Goal: Task Accomplishment & Management: Complete application form

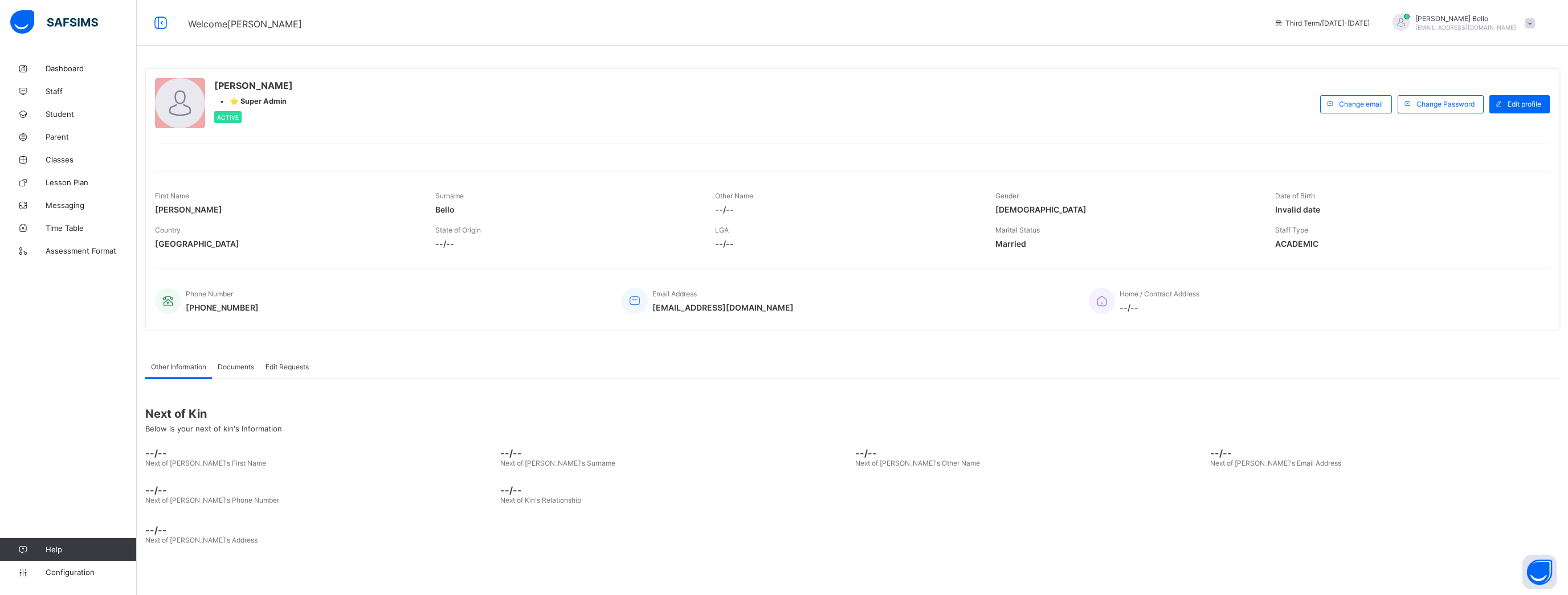
click at [79, 230] on span "Time Table" at bounding box center [91, 228] width 91 height 9
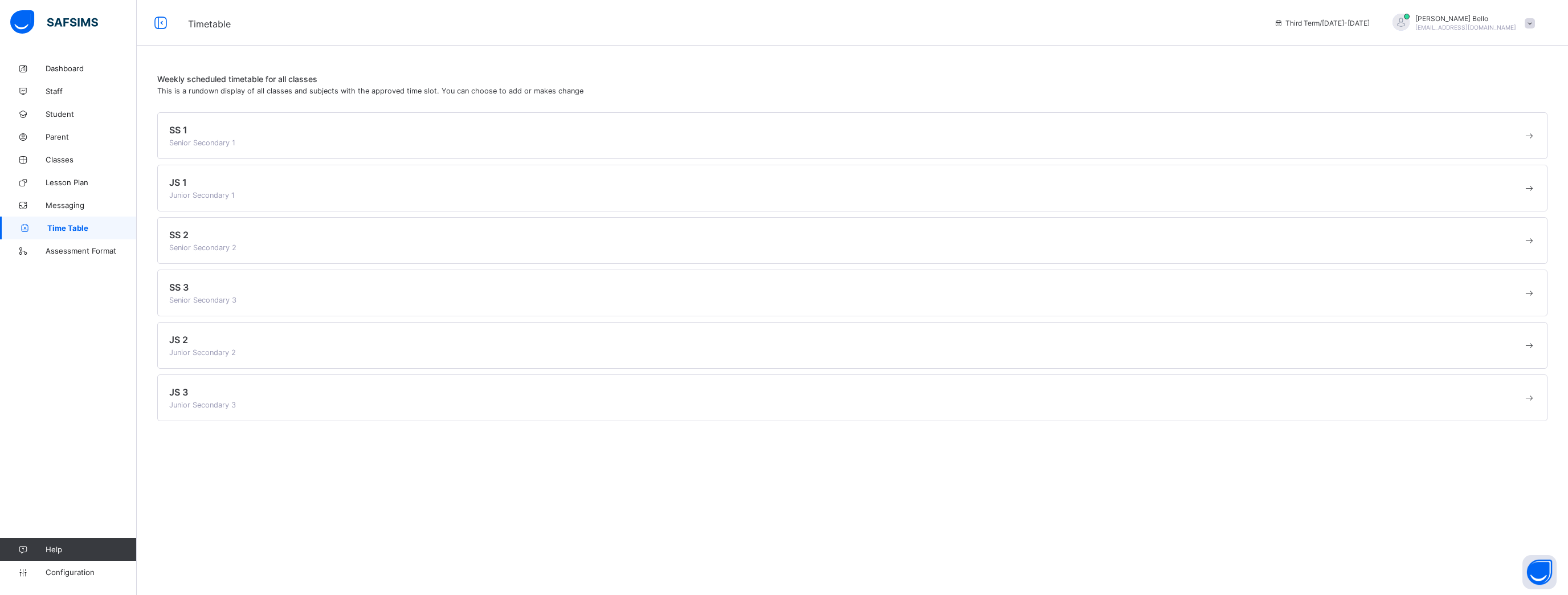
click at [291, 146] on div "SS 1 Senior Secondary 1" at bounding box center [846, 135] width 1354 height 23
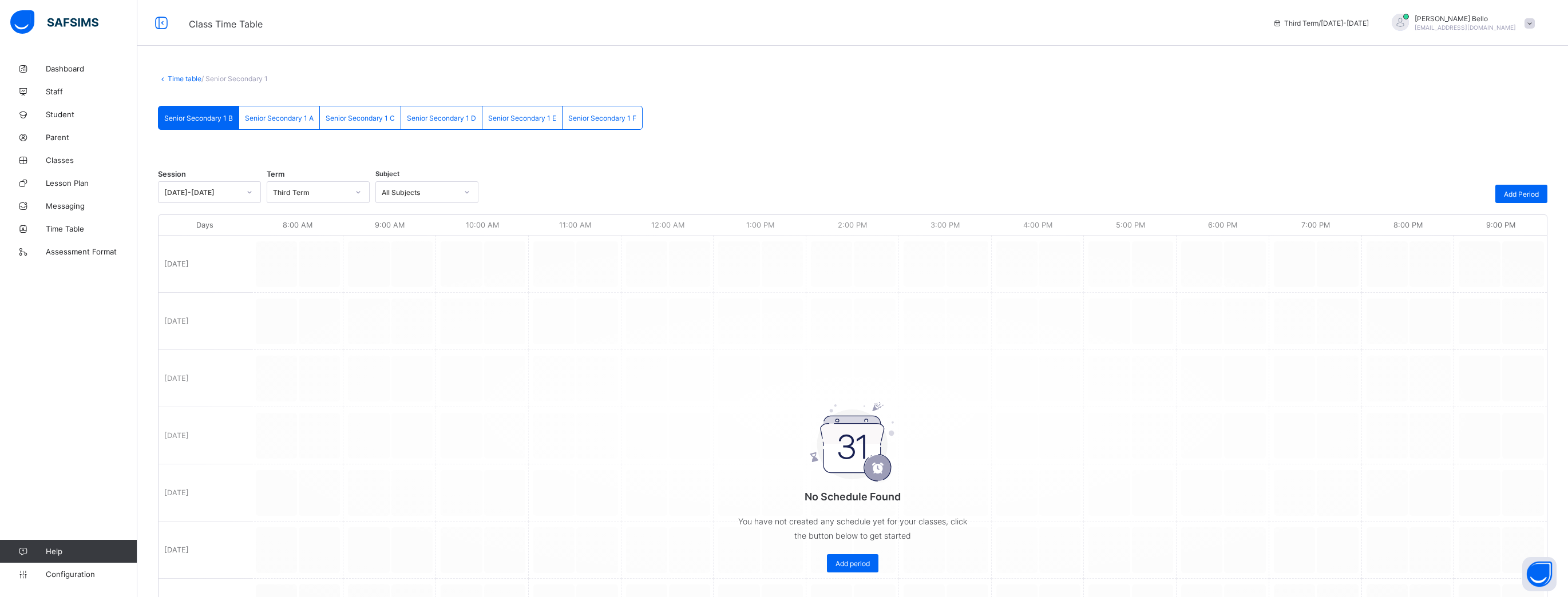
click at [579, 187] on div "Add Period" at bounding box center [1522, 194] width 52 height 19
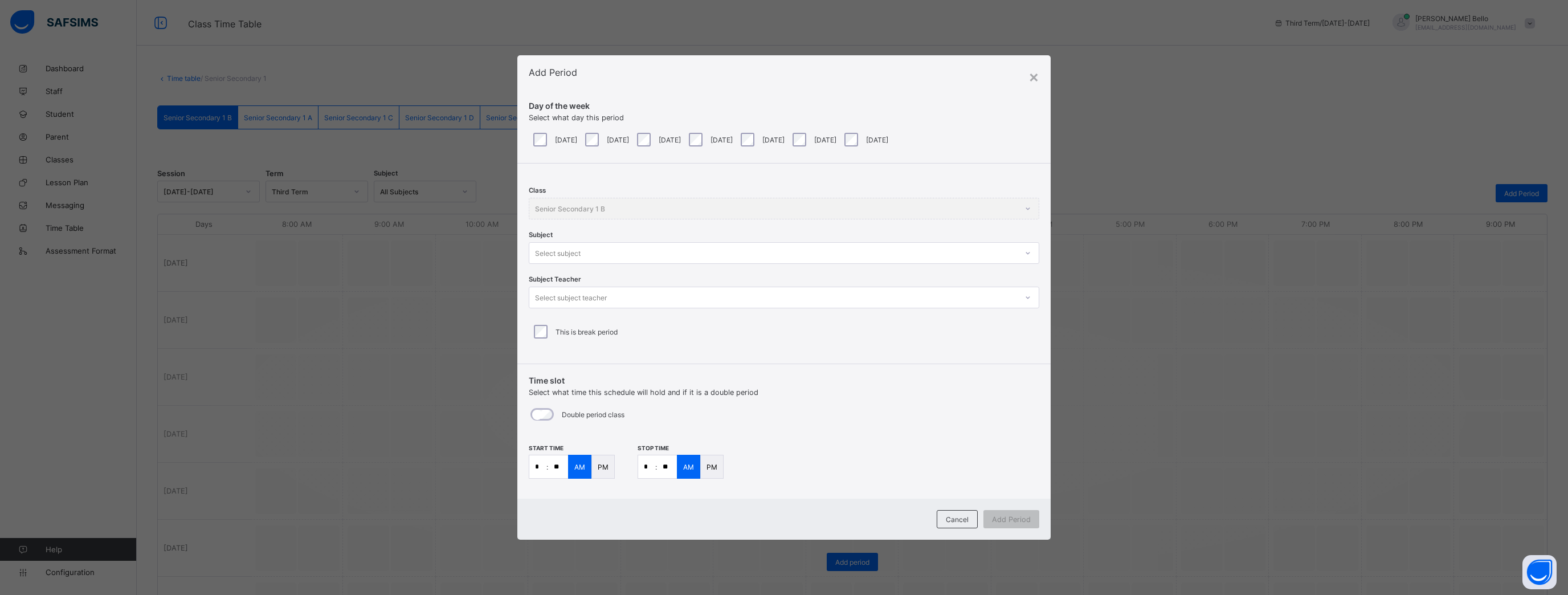
click at [576, 79] on div "×" at bounding box center [1034, 76] width 11 height 19
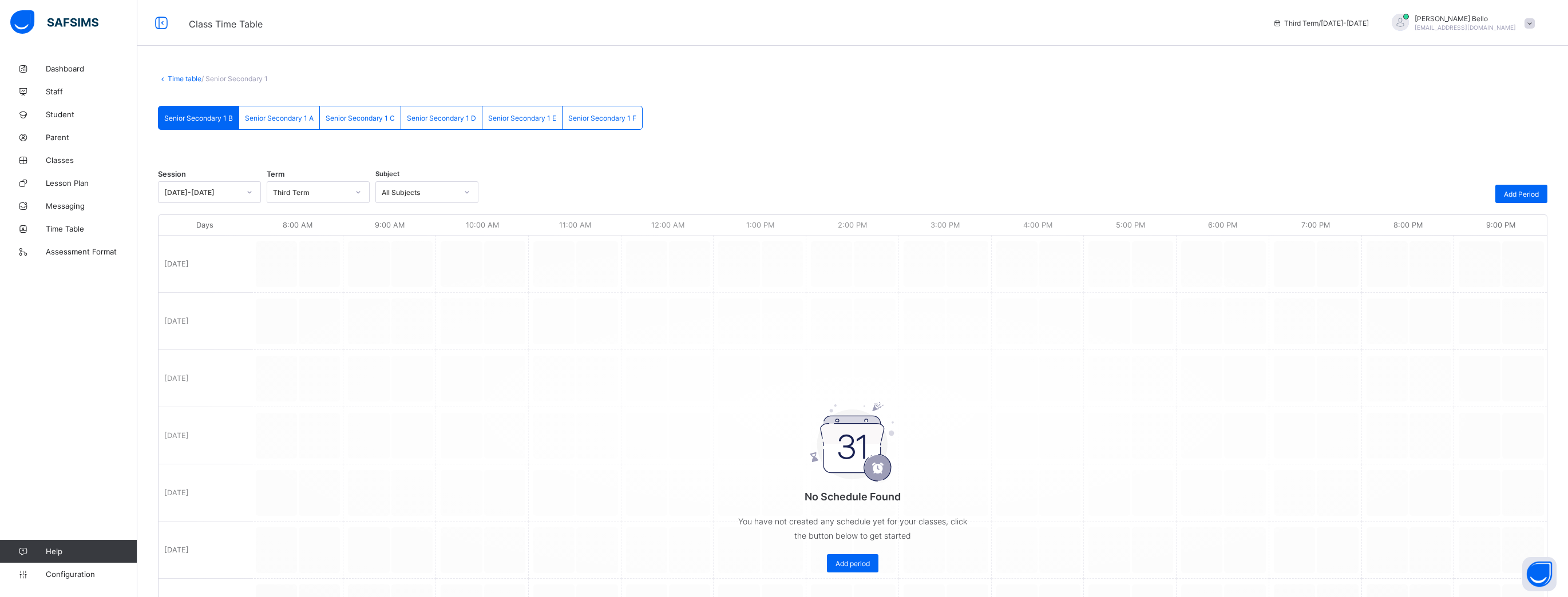
click at [67, 138] on span "Parent" at bounding box center [91, 137] width 91 height 9
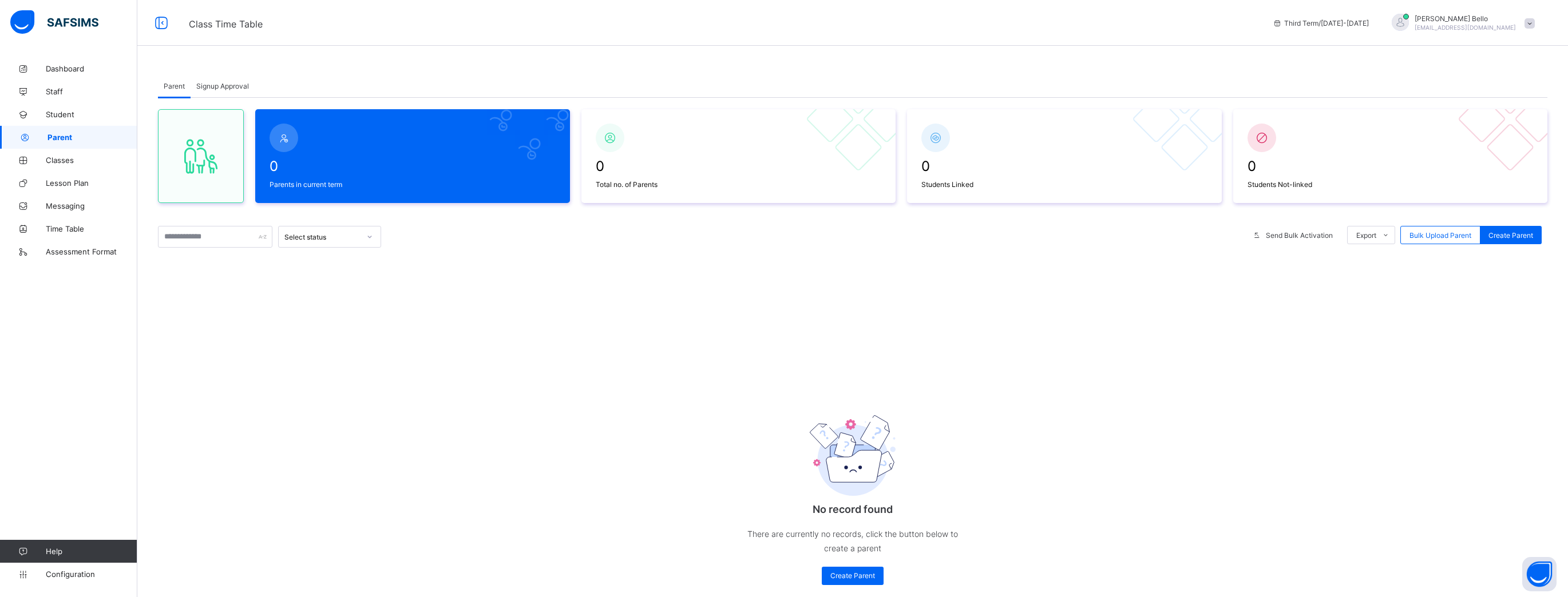
scroll to position [29, 0]
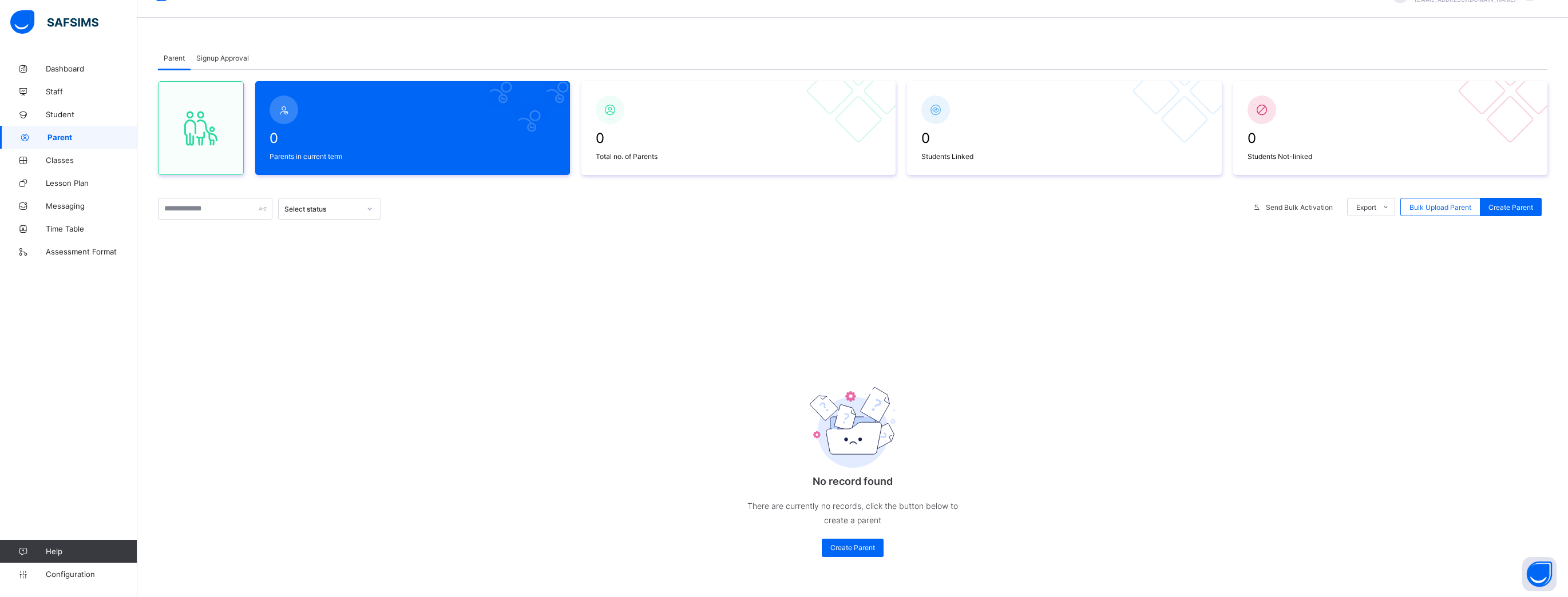
click at [579, 267] on span "Create Parent" at bounding box center [852, 548] width 45 height 8
select select "**"
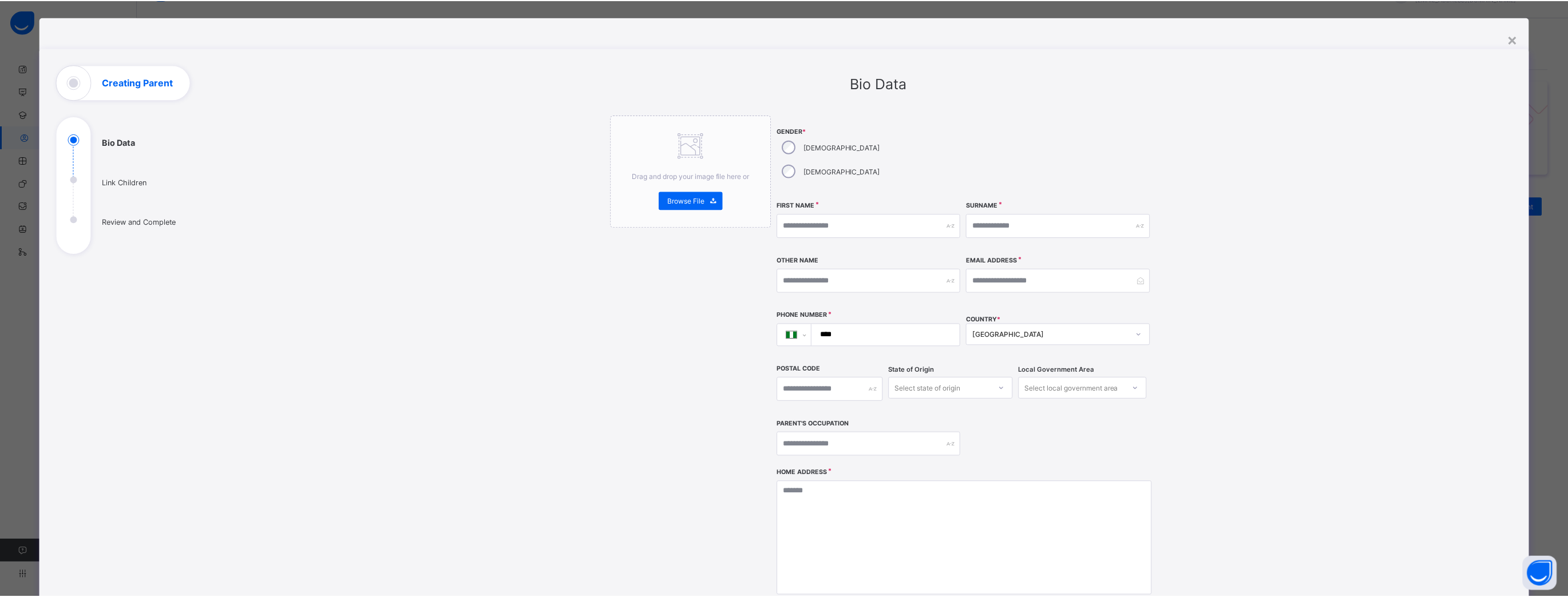
scroll to position [0, 0]
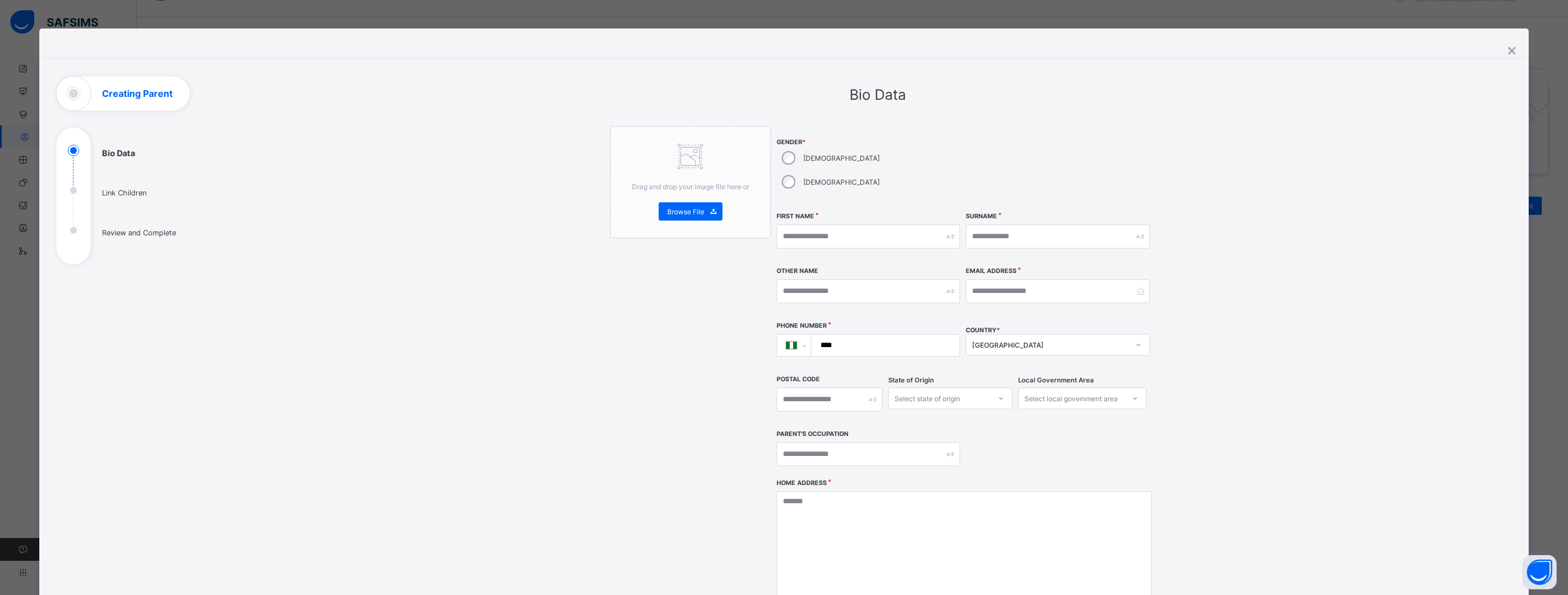
click at [576, 53] on div "×" at bounding box center [1512, 49] width 11 height 19
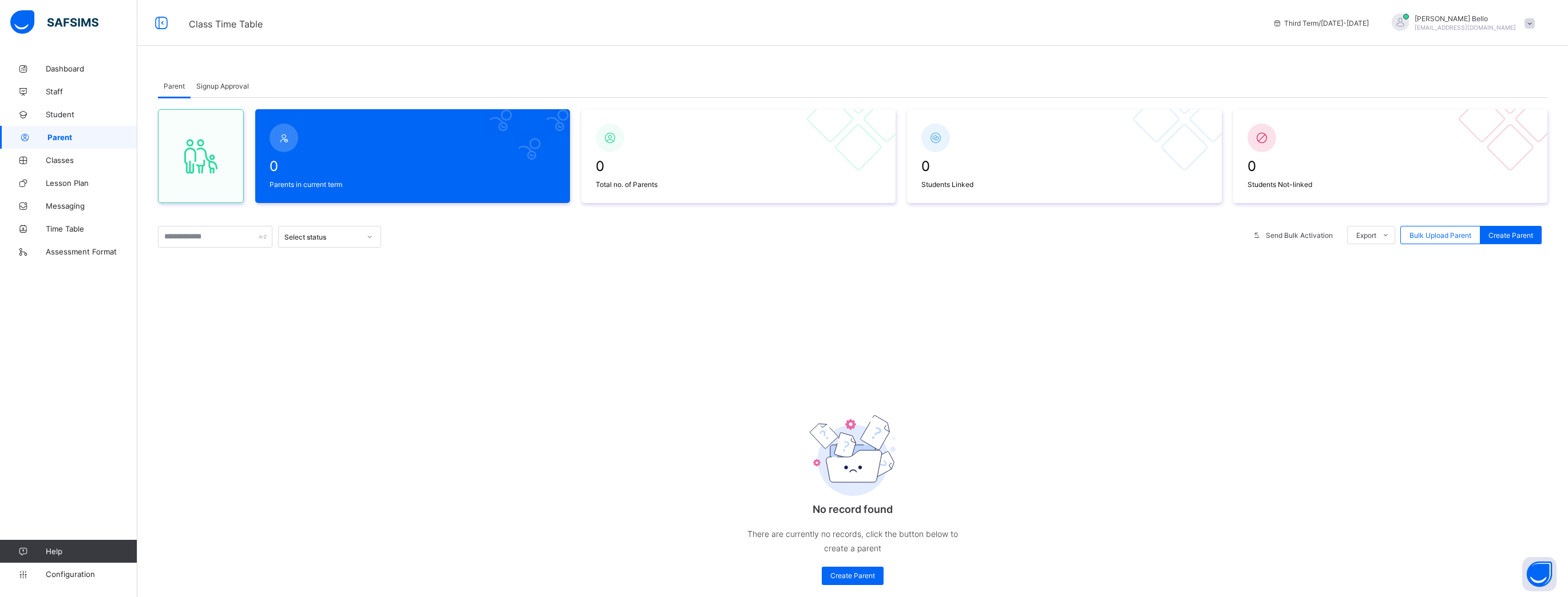
click at [220, 84] on span "Signup Approval" at bounding box center [222, 86] width 52 height 8
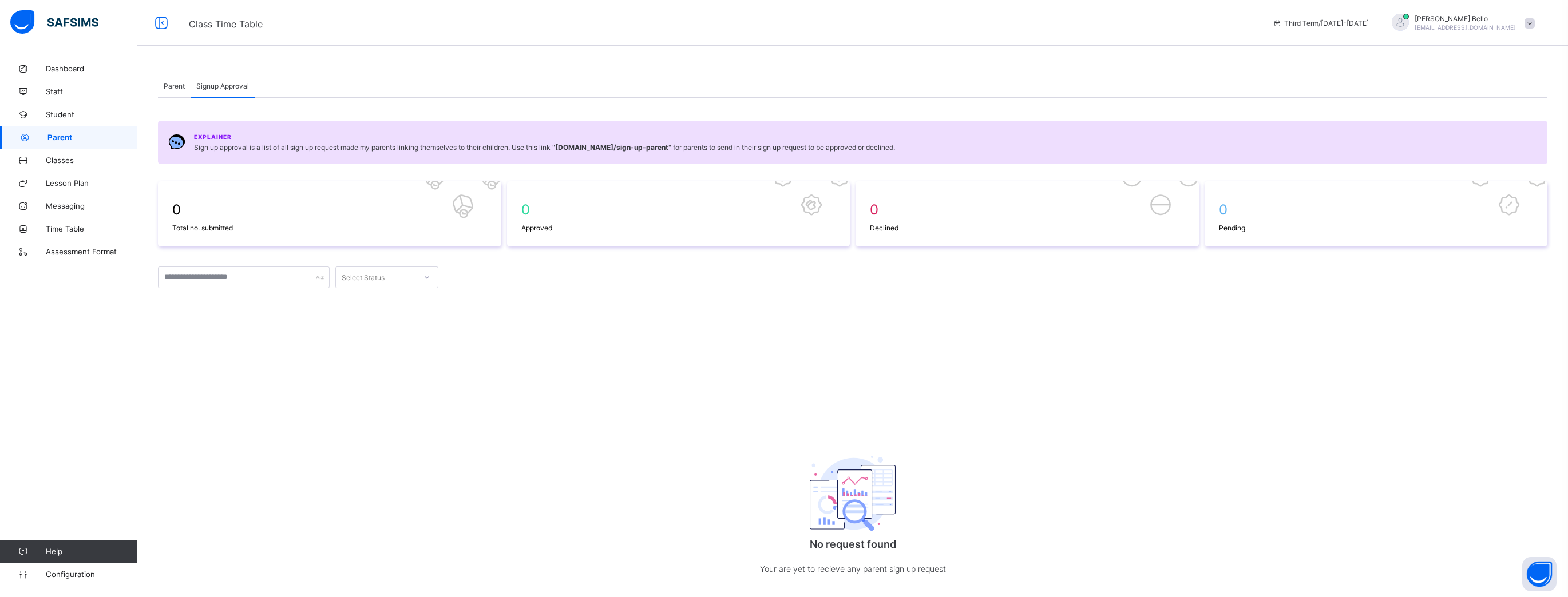
click at [171, 90] on div "Parent" at bounding box center [174, 85] width 33 height 23
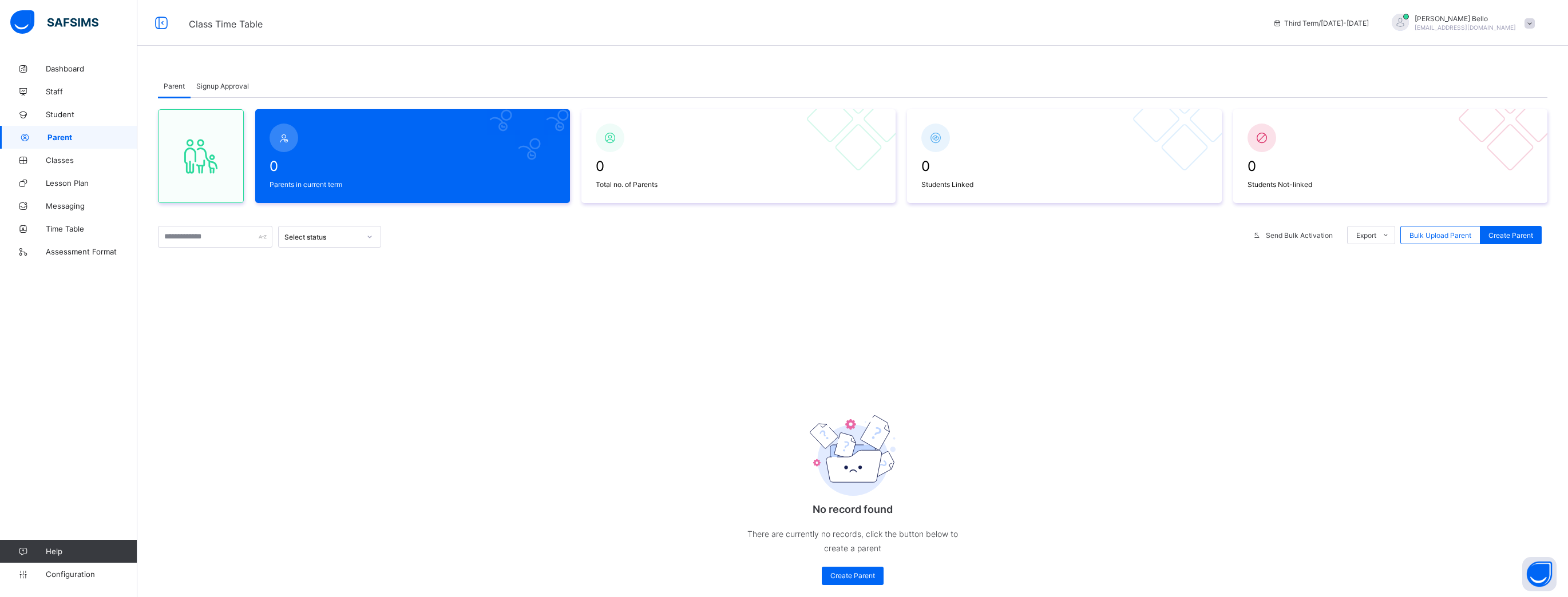
click at [63, 113] on span "Student" at bounding box center [91, 114] width 91 height 9
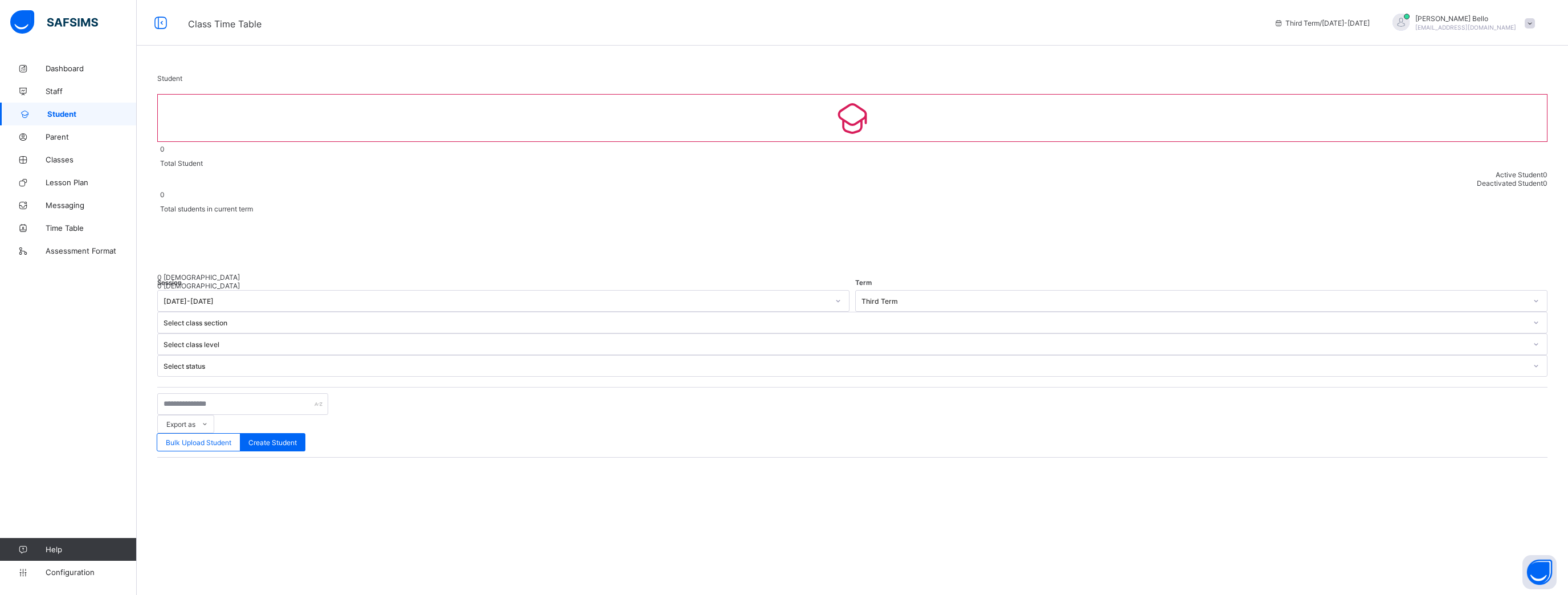
click at [297, 266] on span "Create Student" at bounding box center [273, 443] width 49 height 8
select select "**"
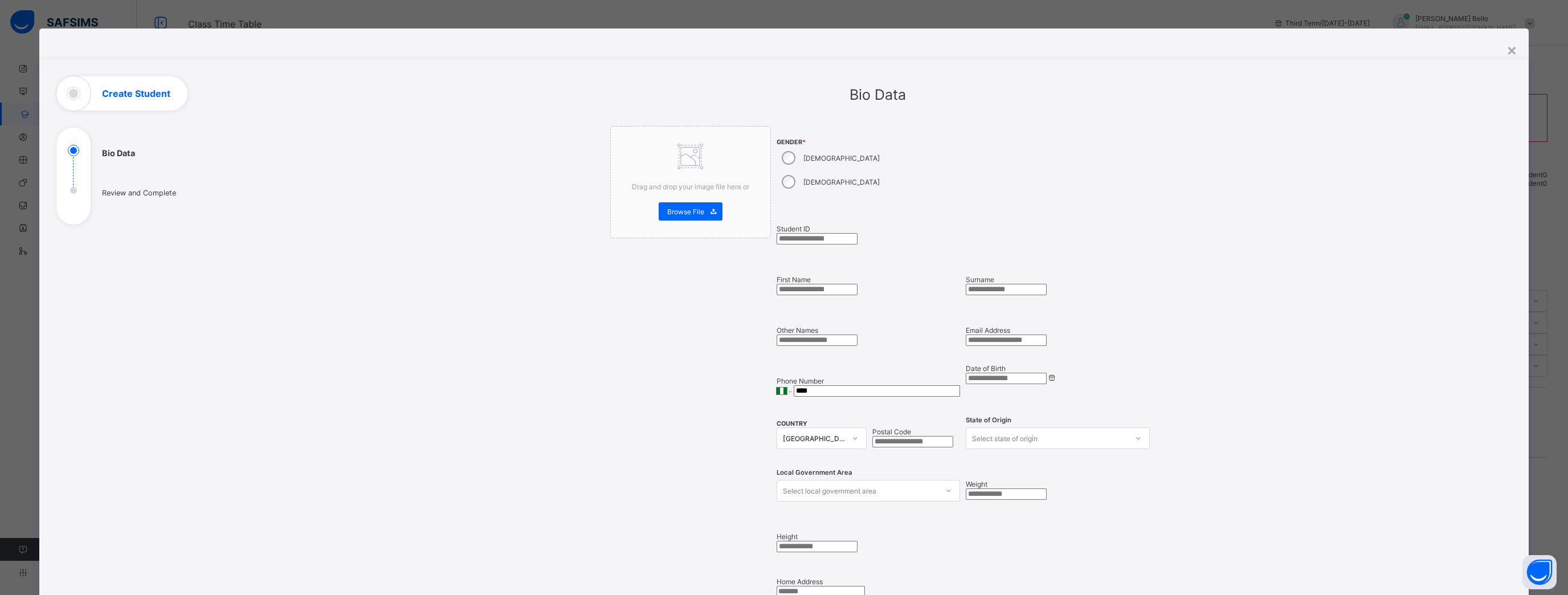
click at [576, 48] on div "×" at bounding box center [1512, 49] width 11 height 19
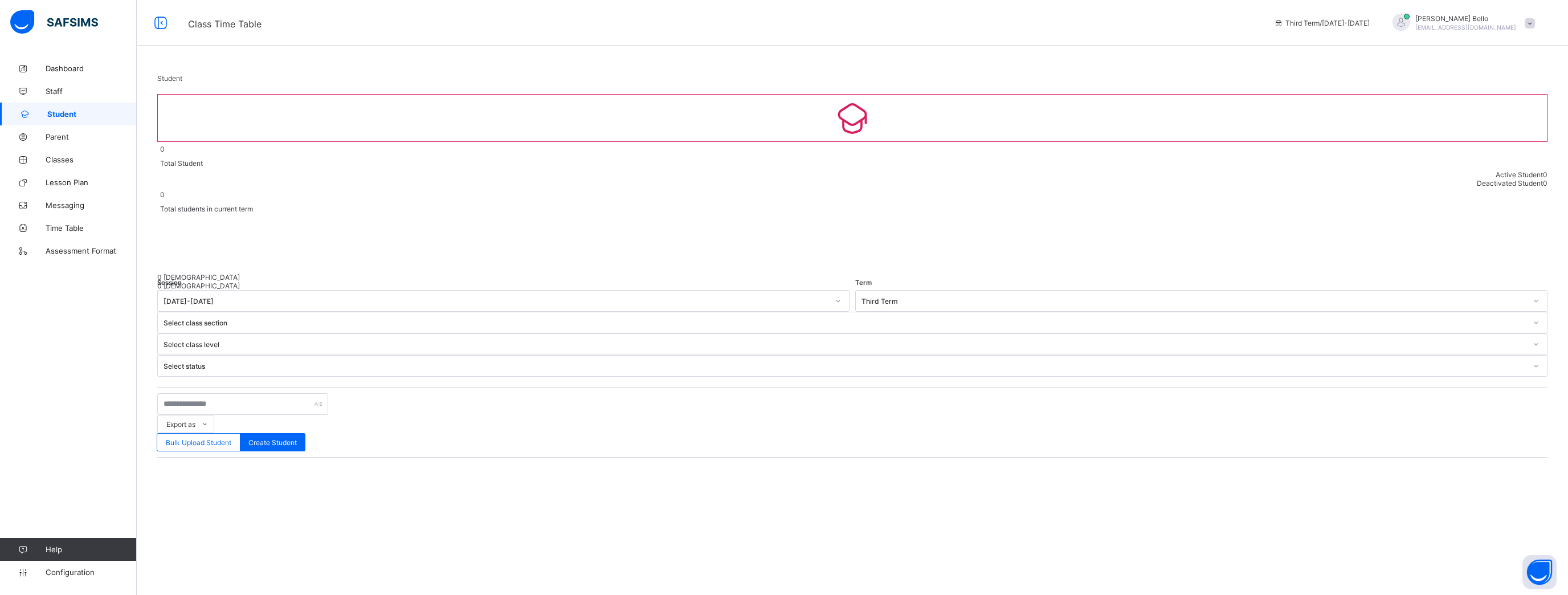
click at [56, 135] on span "Parent" at bounding box center [91, 136] width 91 height 9
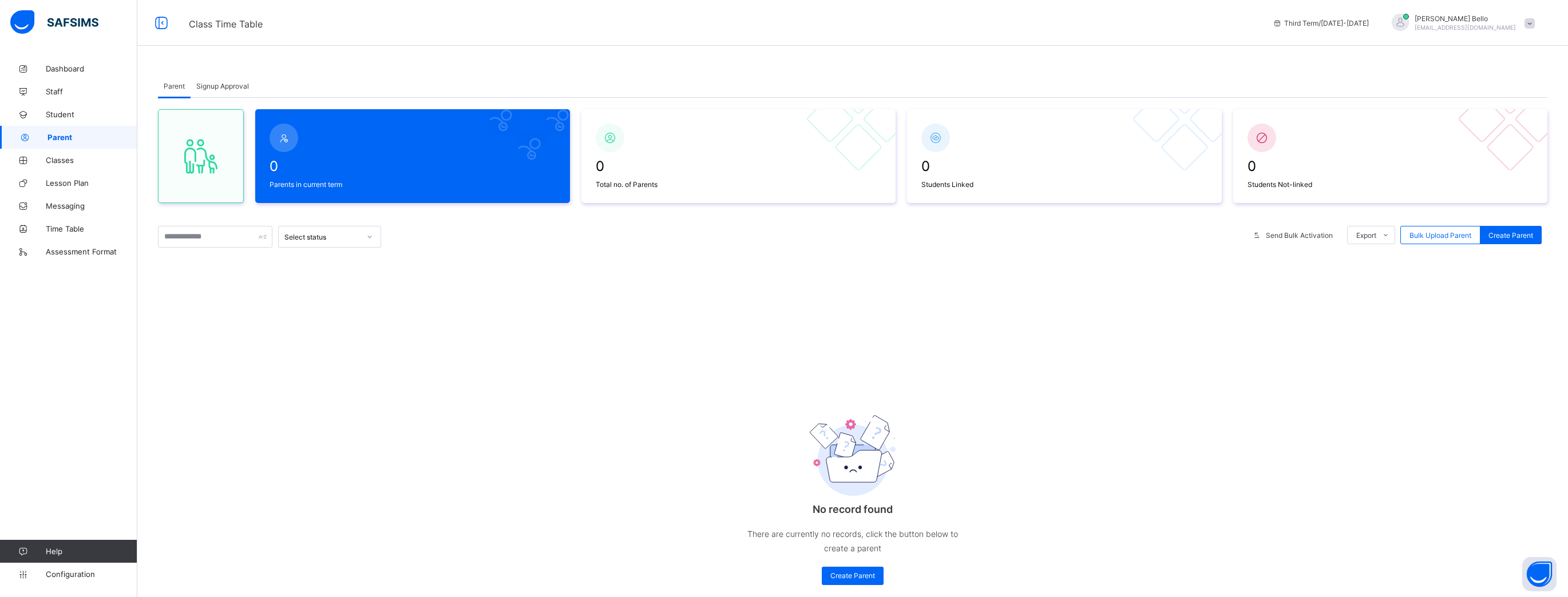
click at [331, 245] on div "Select status" at bounding box center [329, 237] width 103 height 22
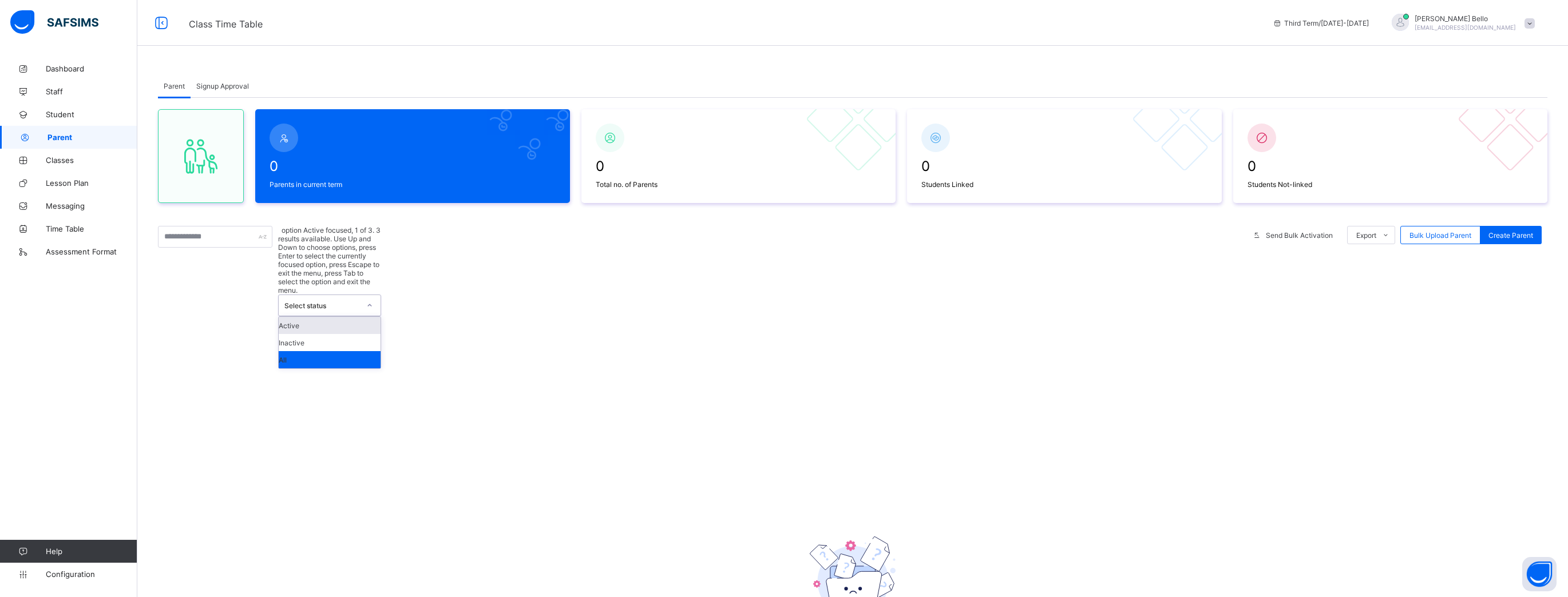
click at [331, 267] on div "Select status" at bounding box center [329, 306] width 103 height 22
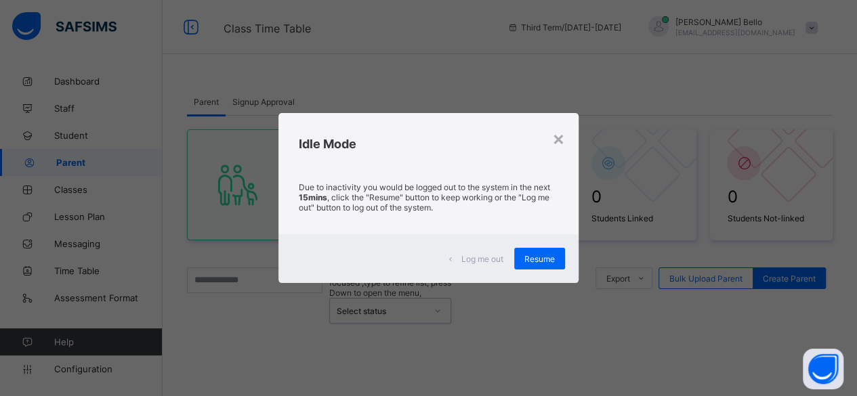
click at [545, 259] on span "Resume" at bounding box center [539, 259] width 30 height 10
